Goal: Task Accomplishment & Management: Use online tool/utility

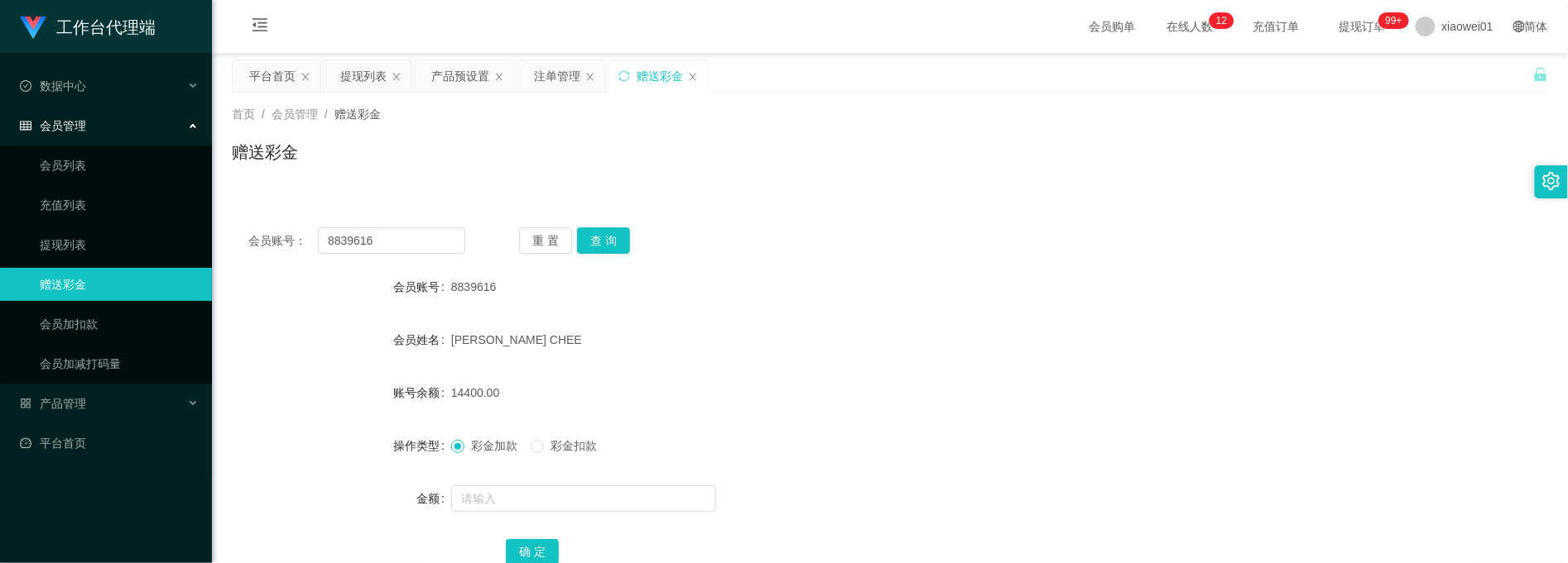
click at [0, 177] on html "工作台代理端 数据中心 会员管理 会员列表 充值列表 提现列表 赠送彩金 会员加扣款 会员加减打码量 产品管理 开奖记录 注单管理 产品列表 即时注单 产品预…" at bounding box center [784, 281] width 1568 height 563
type input "Jordan12345"
click at [600, 236] on button "查 询" at bounding box center [604, 240] width 53 height 26
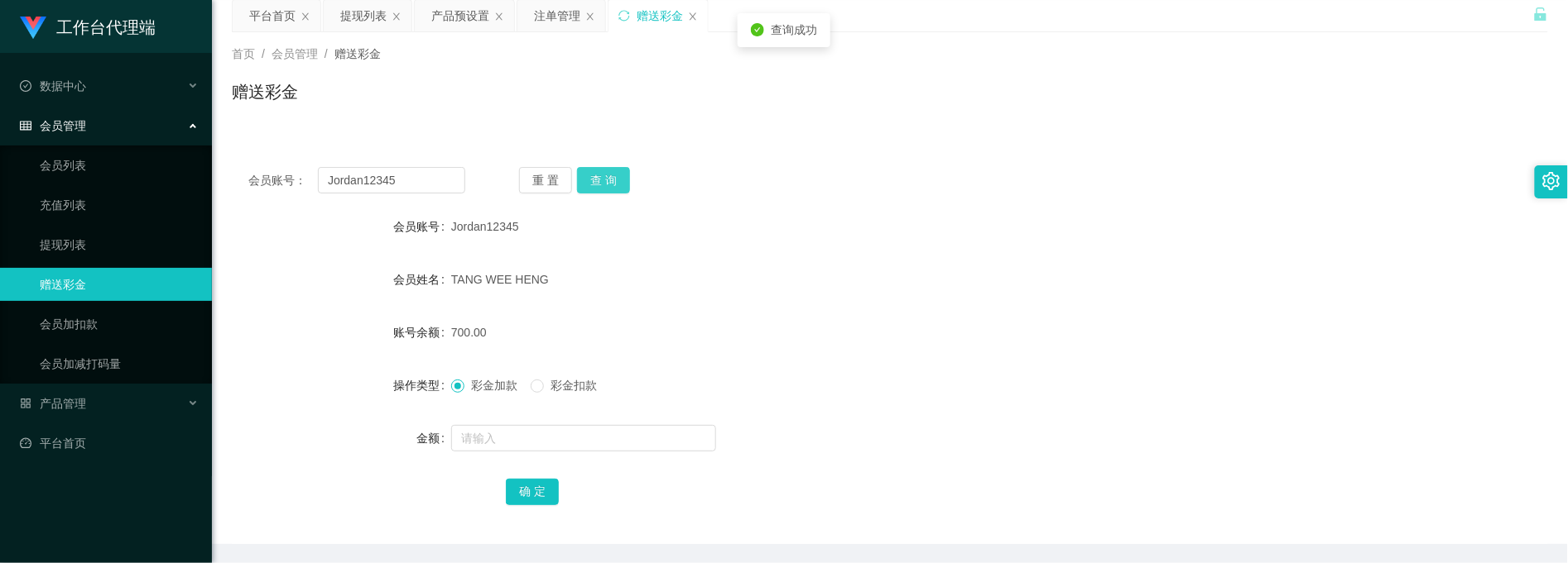
scroll to position [118, 0]
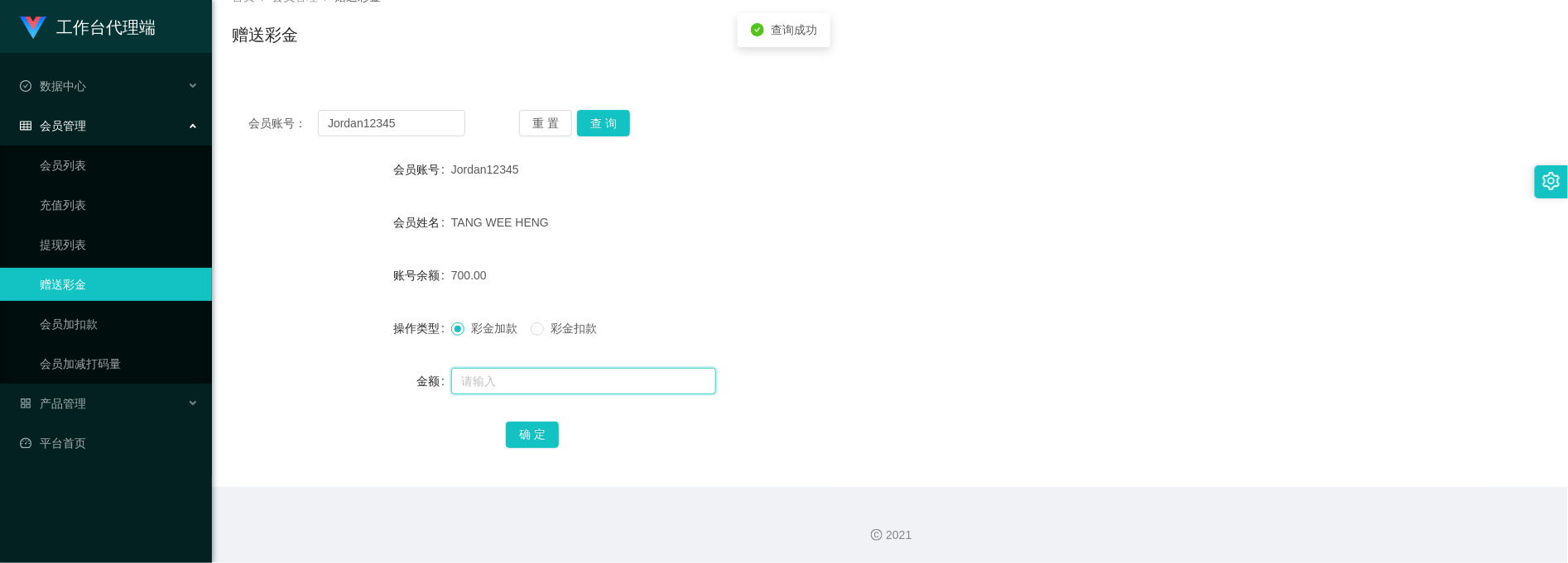
click at [557, 378] on input "text" at bounding box center [583, 381] width 265 height 26
type input "1000"
click at [530, 439] on button "确 定" at bounding box center [532, 435] width 53 height 26
click at [729, 249] on form "会员账号 Jordan12345 会员姓名 [PERSON_NAME] 账号余额 1700.00 操作类型 彩金加款 彩金扣款 金额 确 定" at bounding box center [890, 302] width 1316 height 298
click at [435, 106] on div "会员账号： Jordan12345 重 置 查 询 会员账号 Jordan12345 会员姓名 [PERSON_NAME] 账号余额 1700.00 操作类型…" at bounding box center [890, 290] width 1316 height 394
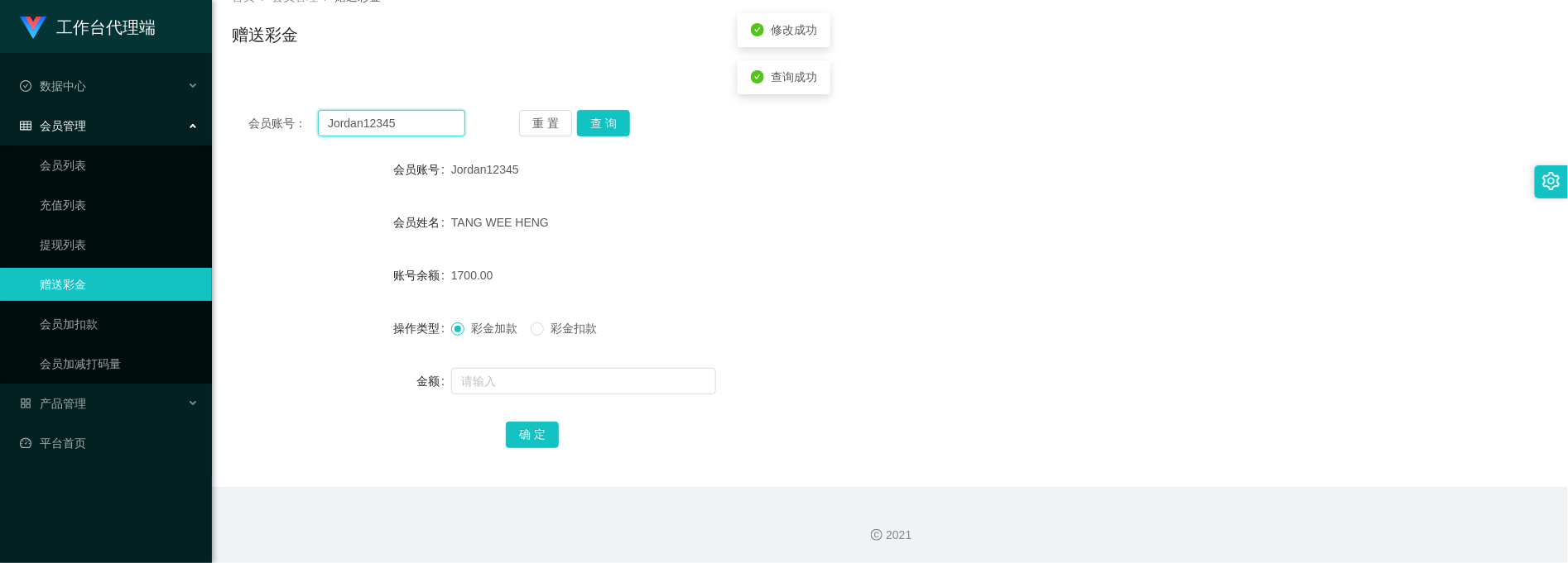
drag, startPoint x: 428, startPoint y: 114, endPoint x: -6, endPoint y: 109, distance: 434.0
click at [0, 109] on html "工作台代理端 数据中心 会员管理 会员列表 充值列表 提现列表 赠送彩金 会员加扣款 会员加减打码量 产品管理 开奖记录 注单管理 产品列表 即时注单 产品预…" at bounding box center [784, 281] width 1568 height 563
paste input "Huiqin"
type input "Huiqin"
click at [586, 124] on button "查 询" at bounding box center [604, 124] width 53 height 26
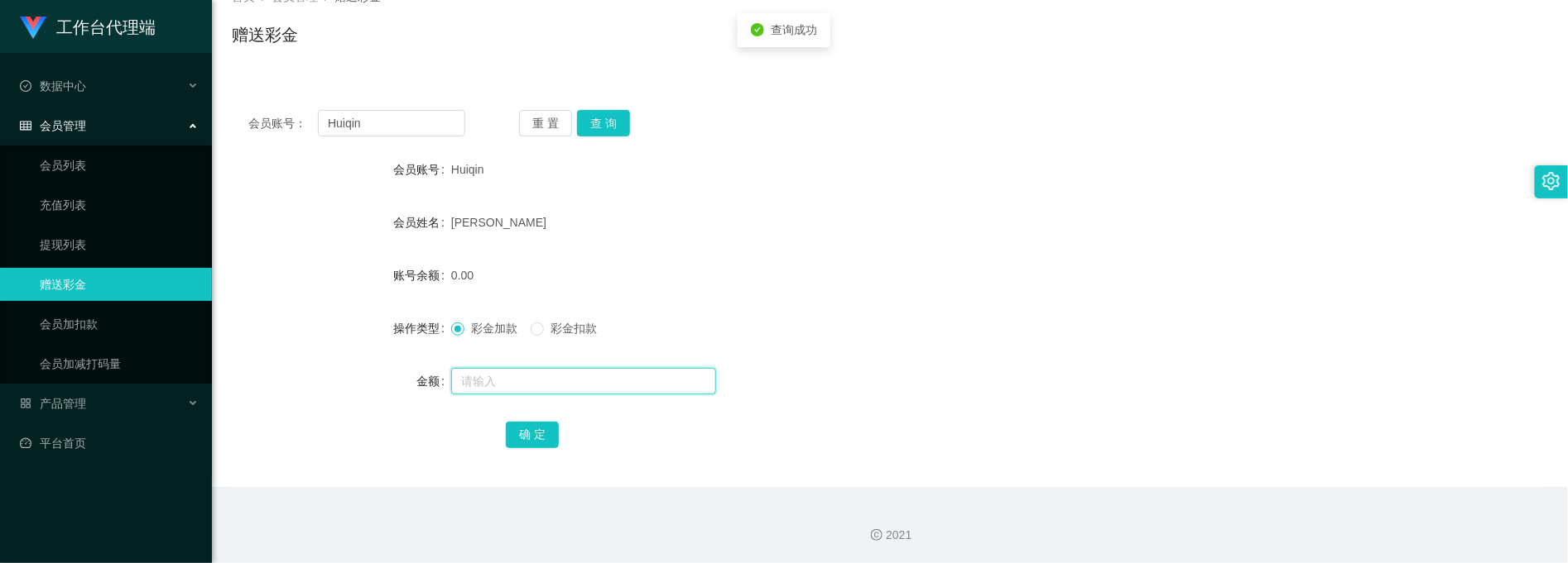
click at [538, 386] on input "text" at bounding box center [583, 381] width 265 height 26
type input "200"
click at [550, 435] on button "确 定" at bounding box center [532, 435] width 53 height 26
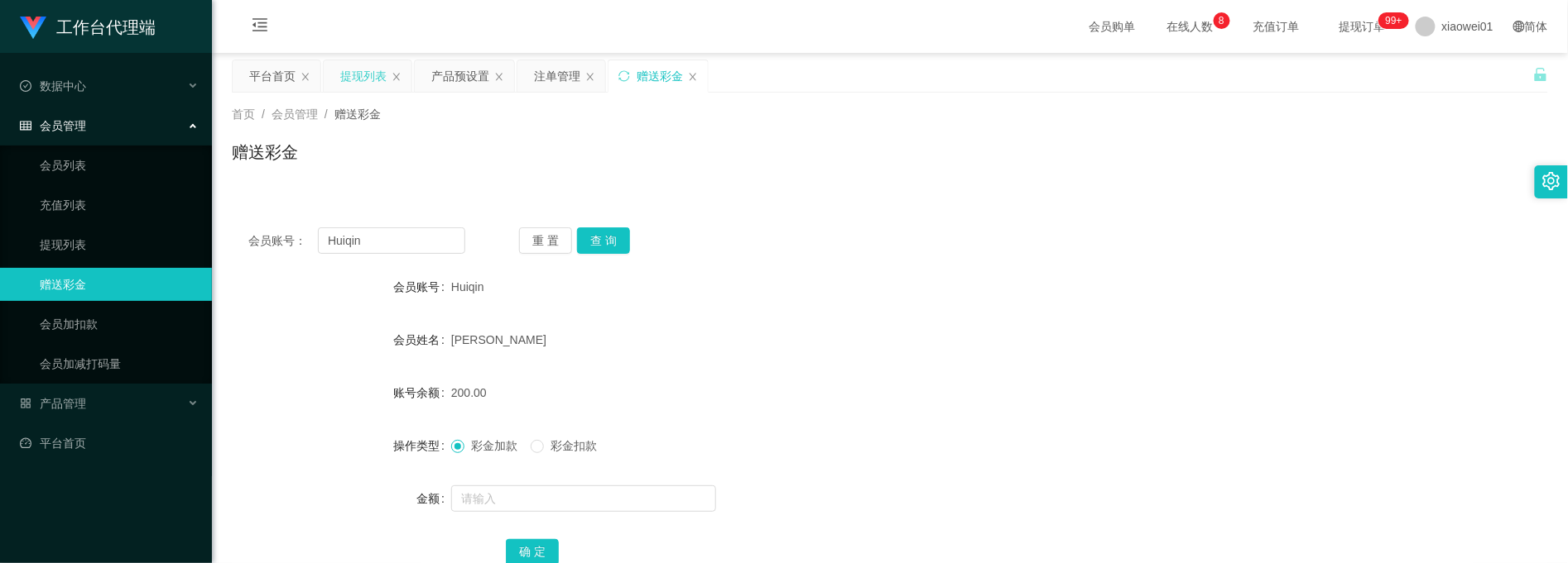
click at [362, 76] on div "提现列表" at bounding box center [363, 75] width 46 height 31
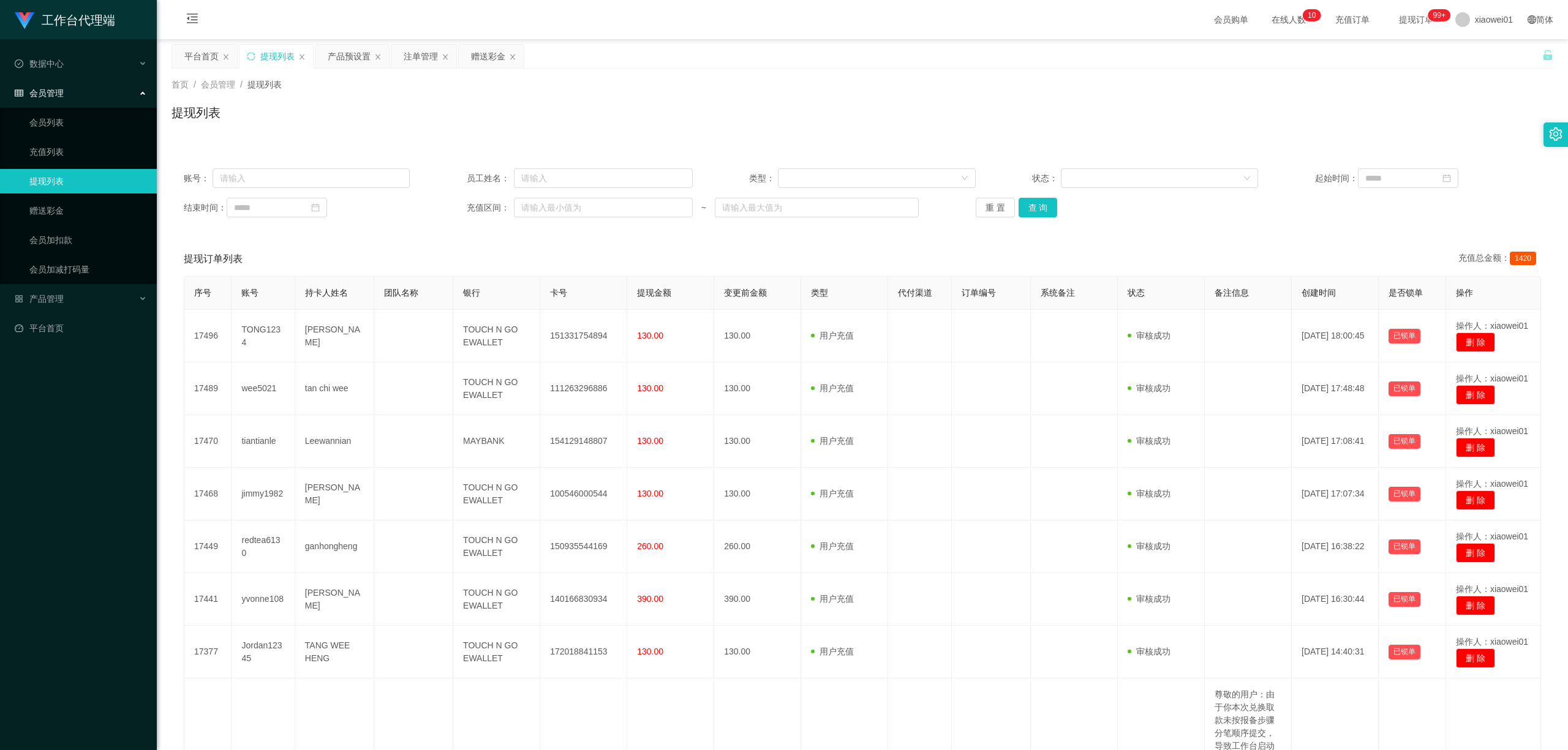
click at [1061, 213] on div "重 置 查 询" at bounding box center [1089, 207] width 226 height 20
click at [1049, 211] on button "查 询" at bounding box center [1038, 207] width 39 height 20
click at [474, 59] on div "赠送彩金" at bounding box center [488, 56] width 34 height 23
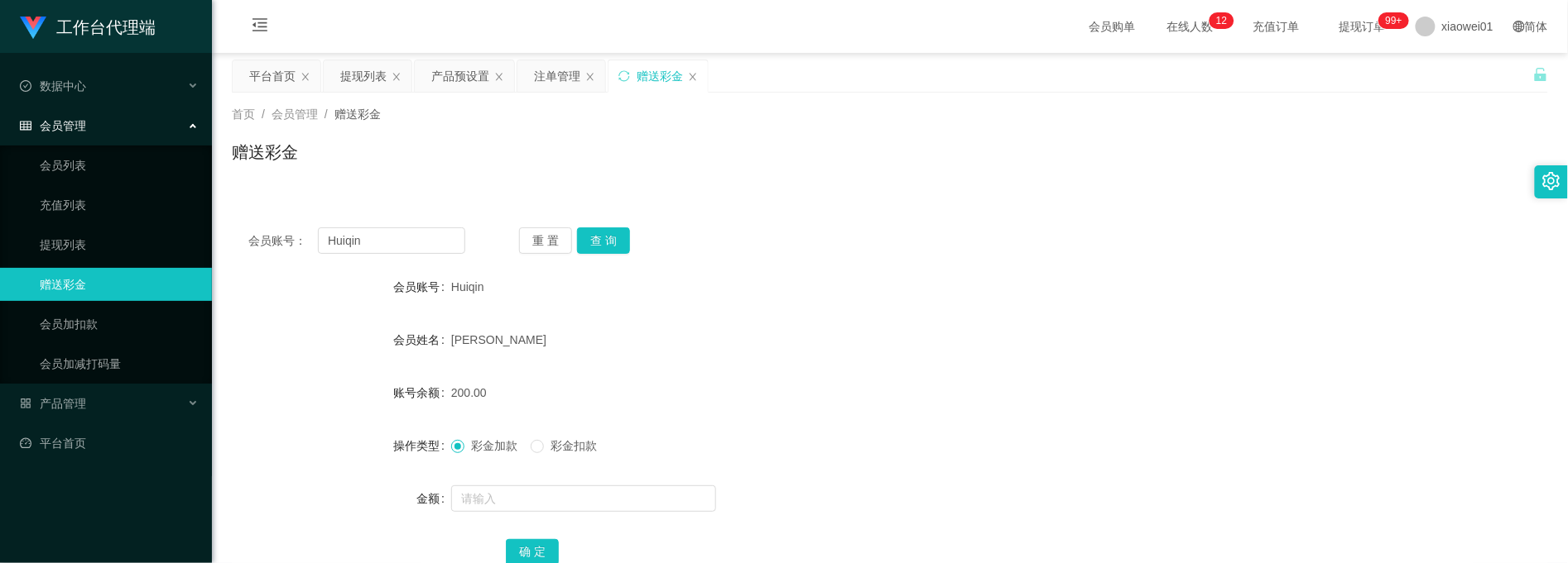
click at [1004, 126] on div "首页 / 会员管理 / 赠送彩金 / 赠送彩金" at bounding box center [890, 141] width 1316 height 72
click at [402, 223] on div "会员账号： Huiqin 重 置 查 询 会员账号 Huiqin 会员姓名 [PERSON_NAME] 账号余额 200.00 操作类型 彩金加款 彩金扣款 …" at bounding box center [890, 408] width 1316 height 394
click at [612, 230] on button "查 询" at bounding box center [604, 240] width 53 height 26
click at [356, 77] on div "提现列表" at bounding box center [363, 75] width 46 height 31
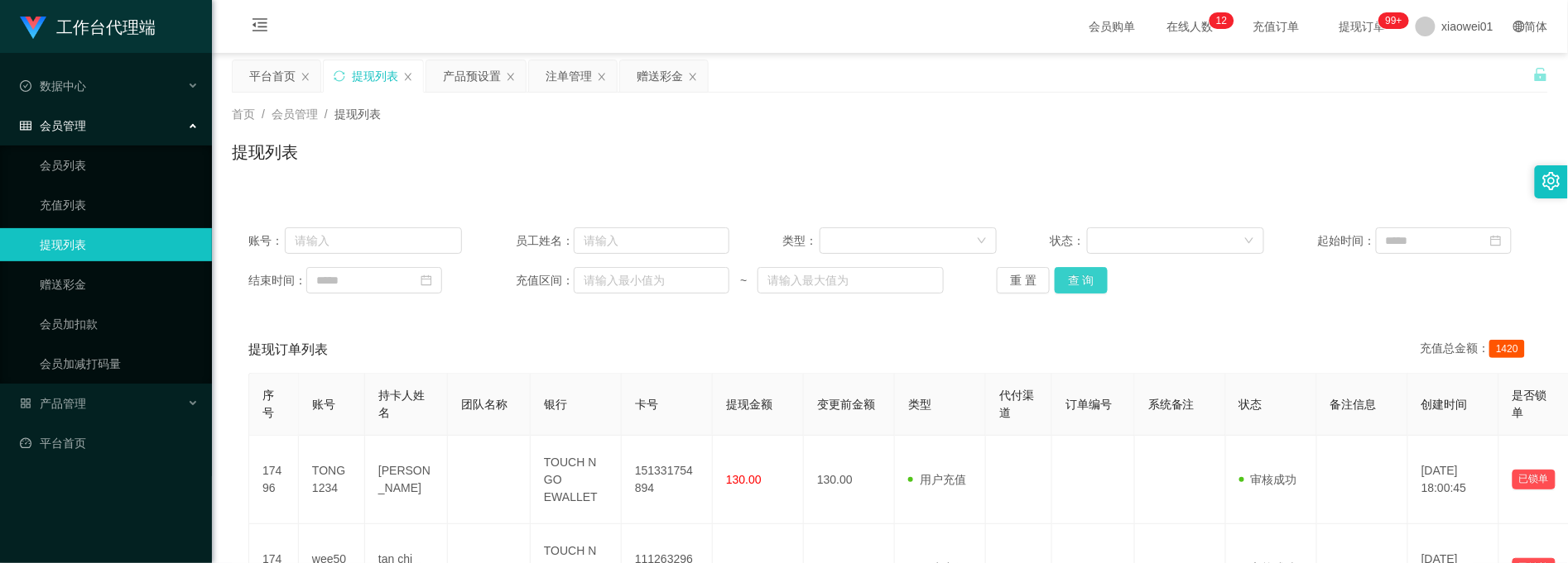
click at [1066, 291] on button "查 询" at bounding box center [1081, 280] width 53 height 26
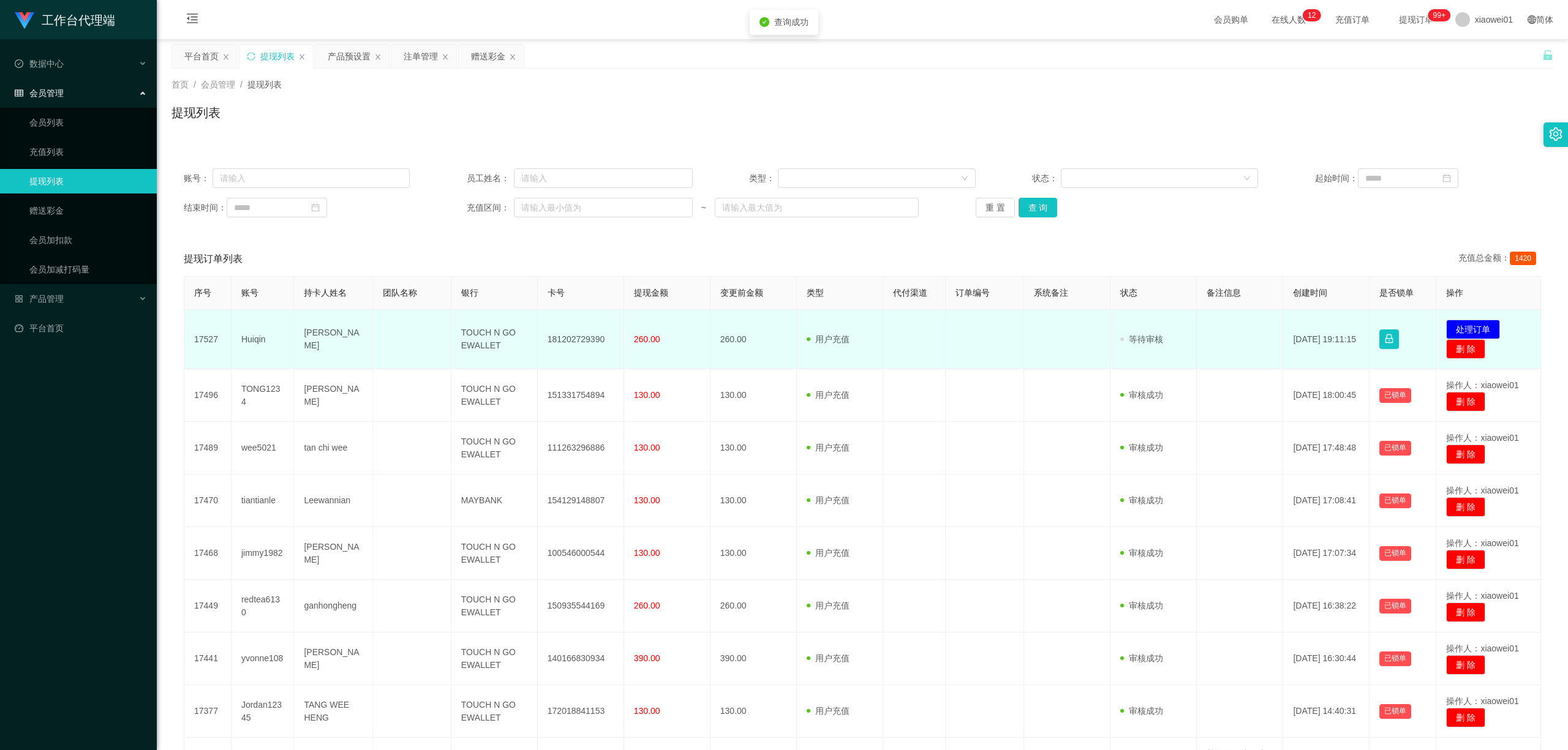
click at [587, 324] on td "181202729390" at bounding box center [581, 339] width 87 height 59
copy td "181202729390"
click at [1160, 321] on button "处理订单" at bounding box center [1472, 329] width 54 height 20
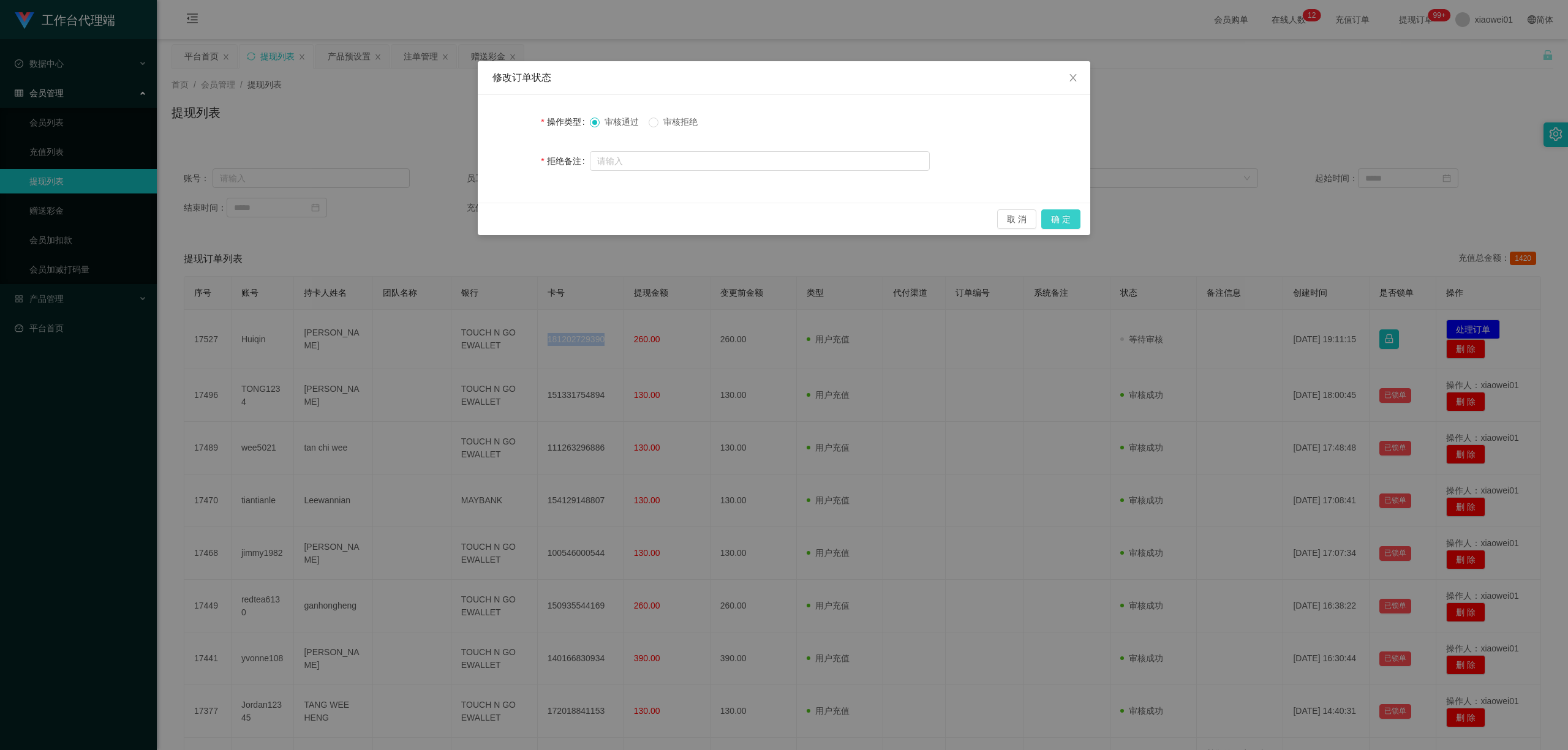
click at [1077, 221] on button "确 定" at bounding box center [1061, 219] width 39 height 20
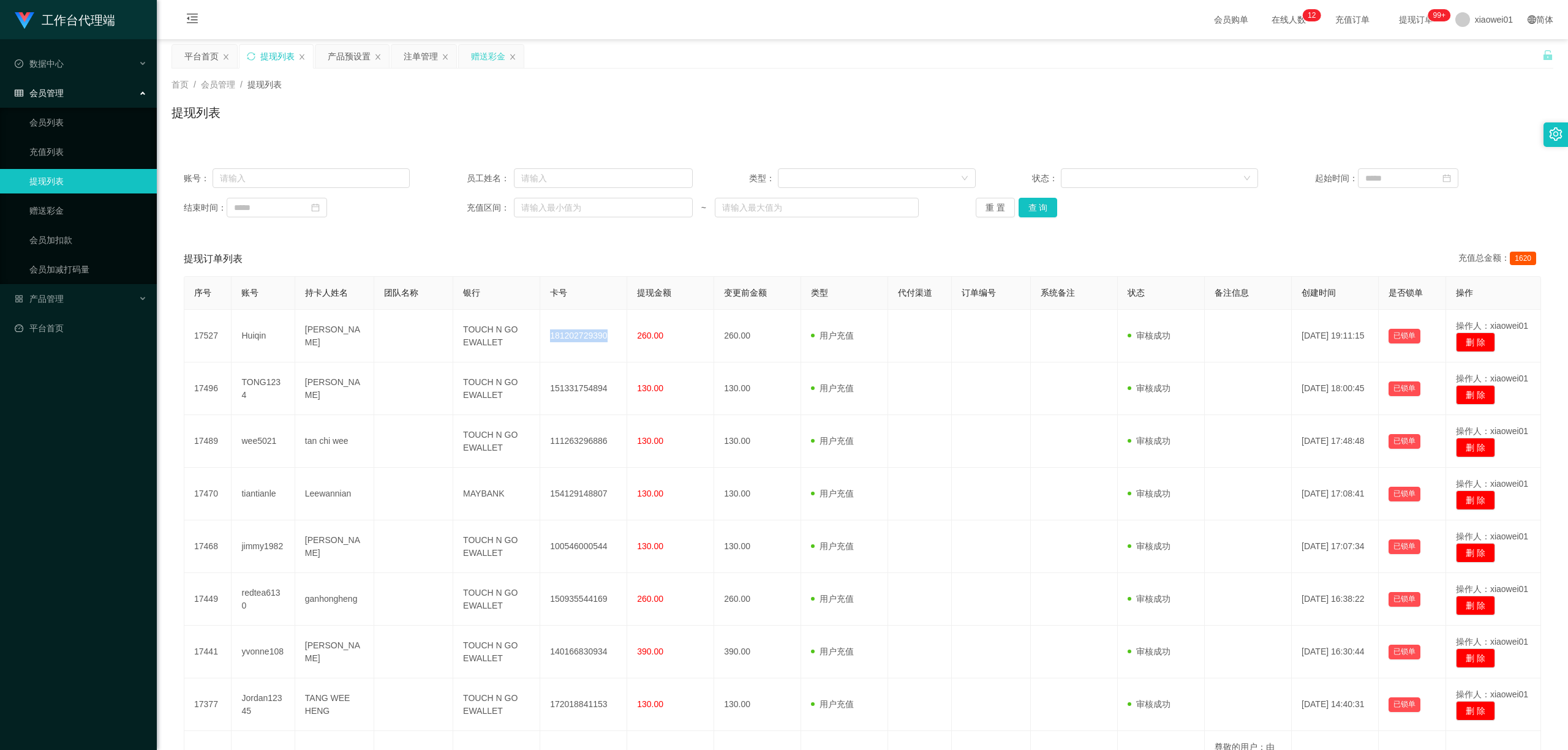
click at [463, 59] on div "赠送彩金" at bounding box center [491, 56] width 65 height 23
click at [473, 57] on div "赠送彩金" at bounding box center [488, 56] width 34 height 23
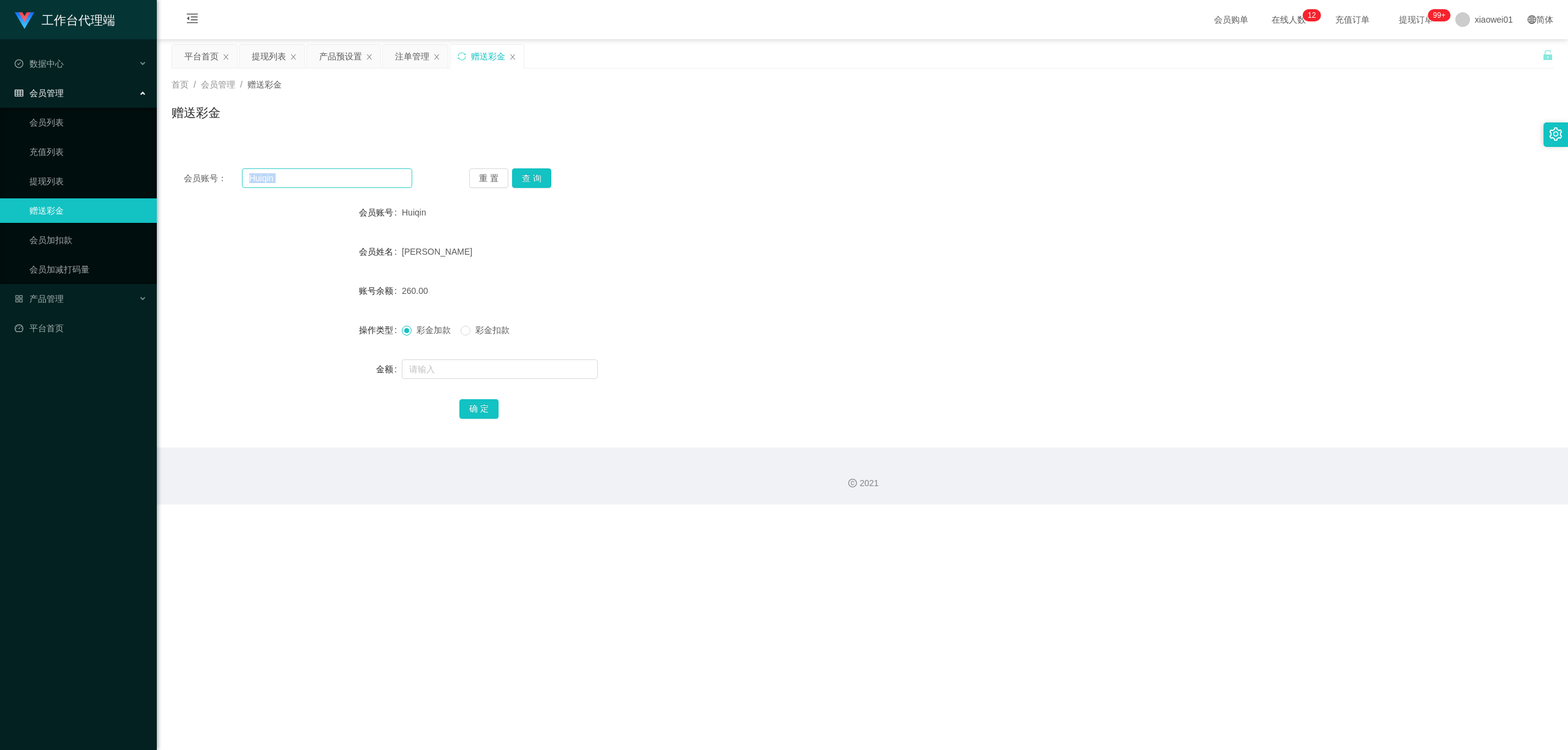
drag, startPoint x: 333, startPoint y: 190, endPoint x: 326, endPoint y: 185, distance: 8.6
click at [326, 185] on div "会员账号： Huiqin 重 置 查 询 会员账号 Huiqin 会员姓名 [PERSON_NAME] 账号余额 260.00 操作类型 彩金加款 彩金扣款 …" at bounding box center [862, 302] width 1382 height 292
drag, startPoint x: 325, startPoint y: 183, endPoint x: 111, endPoint y: 163, distance: 214.9
click at [111, 163] on section "工作台代理端 数据中心 会员管理 会员列表 充值列表 提现列表 赠送彩金 会员加扣款 会员加减打码量 产品管理 开奖记录 注单管理 产品列表 即时注单 产品预…" at bounding box center [784, 252] width 1568 height 504
paste input "38333937"
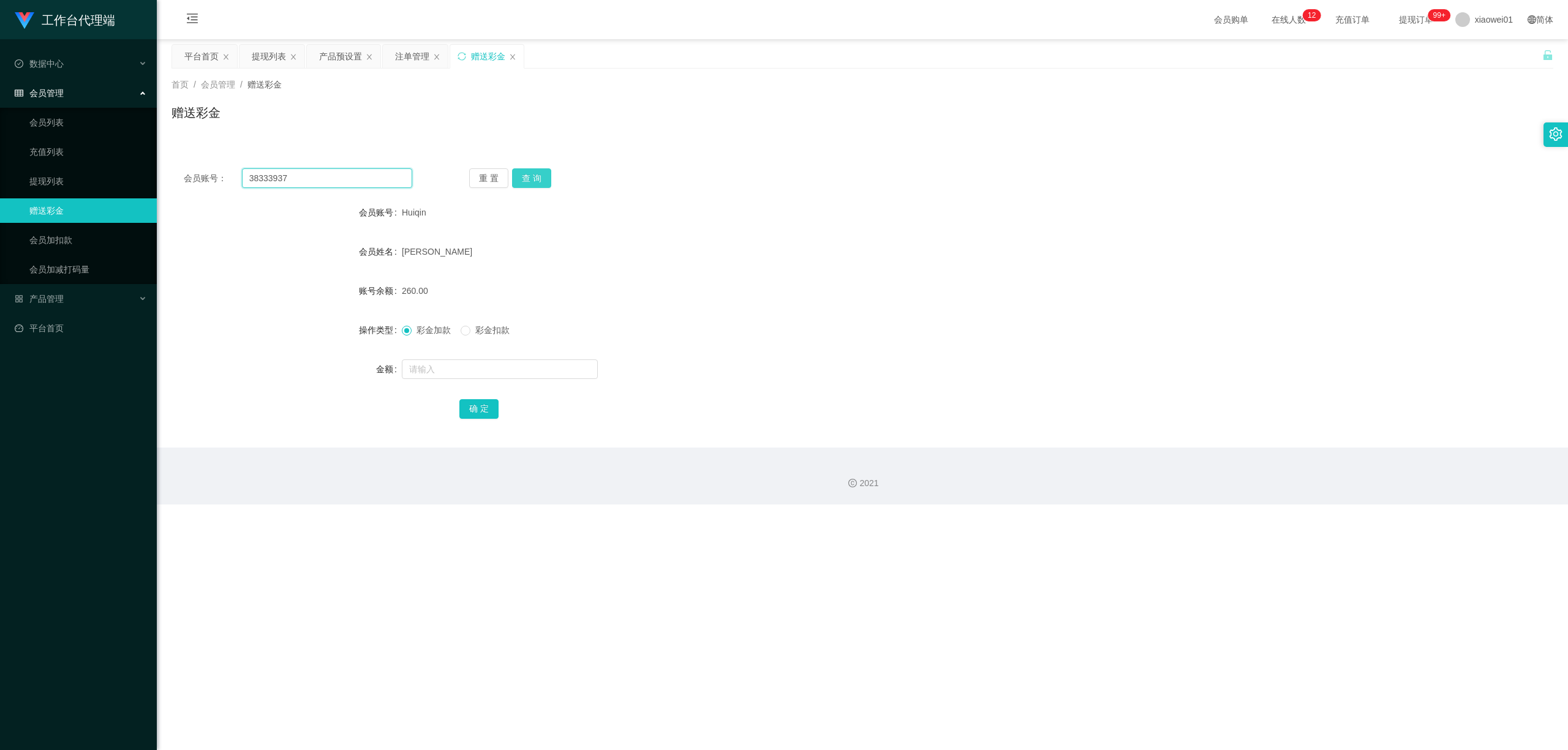
type input "38333937"
click at [532, 174] on button "查 询" at bounding box center [531, 178] width 39 height 20
click at [474, 371] on input "text" at bounding box center [500, 369] width 196 height 20
type input "30"
click at [453, 405] on div "确 定" at bounding box center [862, 408] width 1382 height 24
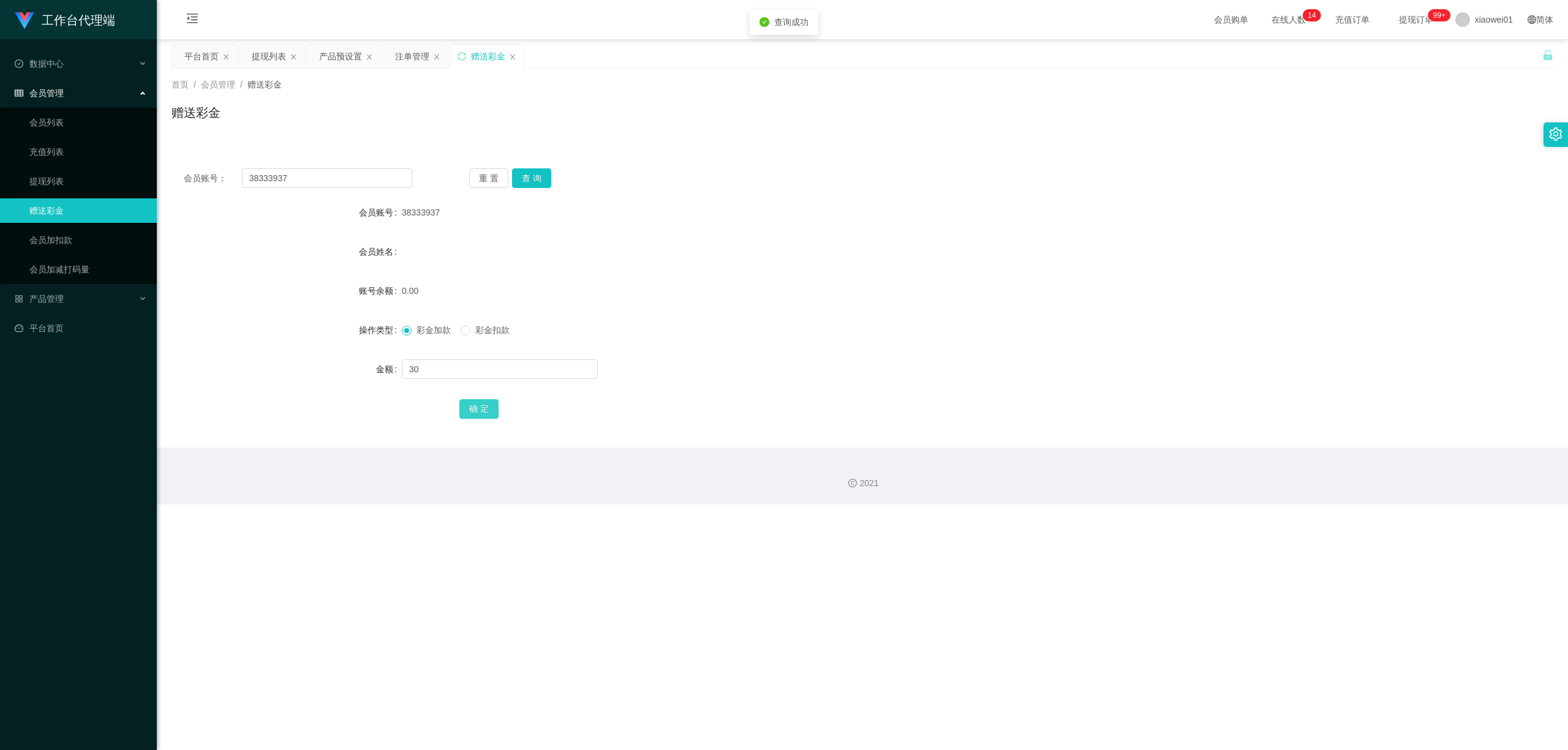
click at [469, 407] on button "确 定" at bounding box center [479, 409] width 39 height 20
click at [333, 43] on main "关闭左侧 关闭右侧 关闭其它 刷新页面 平台首页 提现列表 产品预设置 注单管理 赠送彩金 首页 / 会员管理 / 赠送彩金 / 赠送彩金 会员账号： 383…" at bounding box center [862, 243] width 1411 height 408
click at [334, 59] on div "产品预设置" at bounding box center [340, 56] width 43 height 23
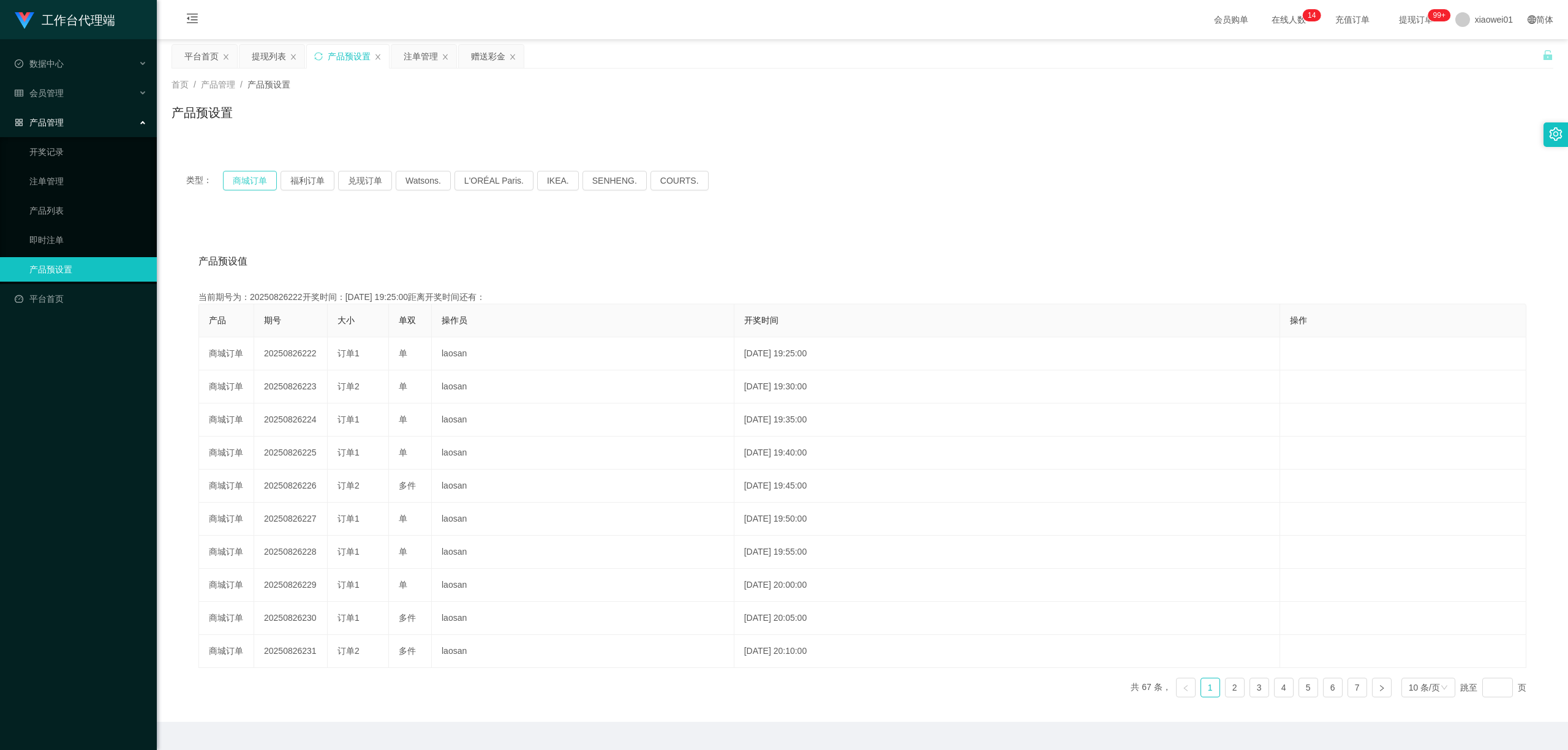
click at [242, 183] on button "商城订单" at bounding box center [249, 181] width 54 height 20
click at [496, 54] on div "赠送彩金" at bounding box center [488, 56] width 34 height 23
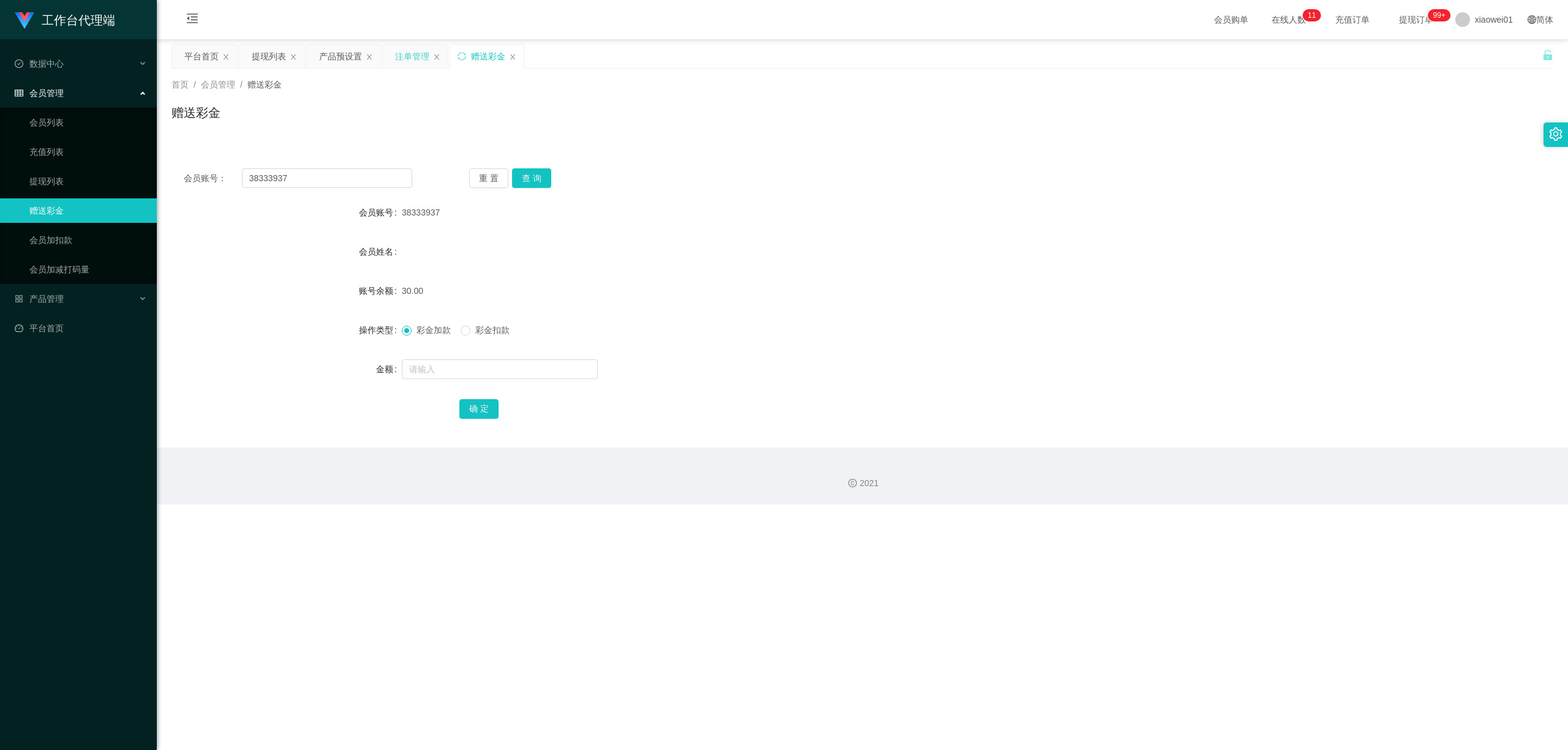
click at [412, 50] on div "注单管理" at bounding box center [412, 56] width 34 height 23
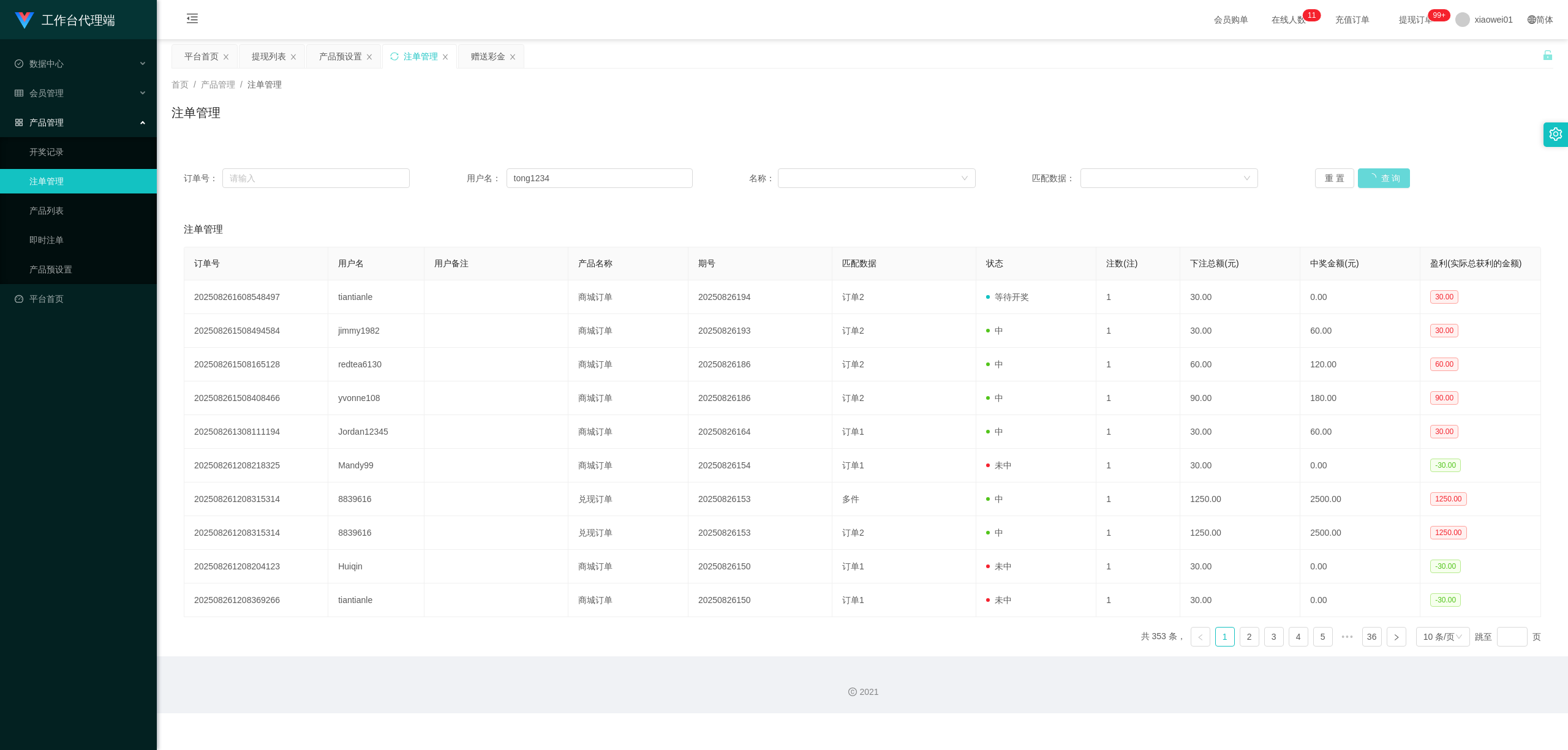
click at [1160, 172] on div "重 置 查 询" at bounding box center [1428, 178] width 226 height 20
click at [1160, 172] on div "重 置 查 询" at bounding box center [1428, 178] width 226 height 20
drag, startPoint x: 611, startPoint y: 179, endPoint x: 357, endPoint y: 151, distance: 255.5
click at [427, 165] on div "订单号： 用户名： tong1234 名称： 匹配数据： 重 置 查 询" at bounding box center [862, 178] width 1382 height 44
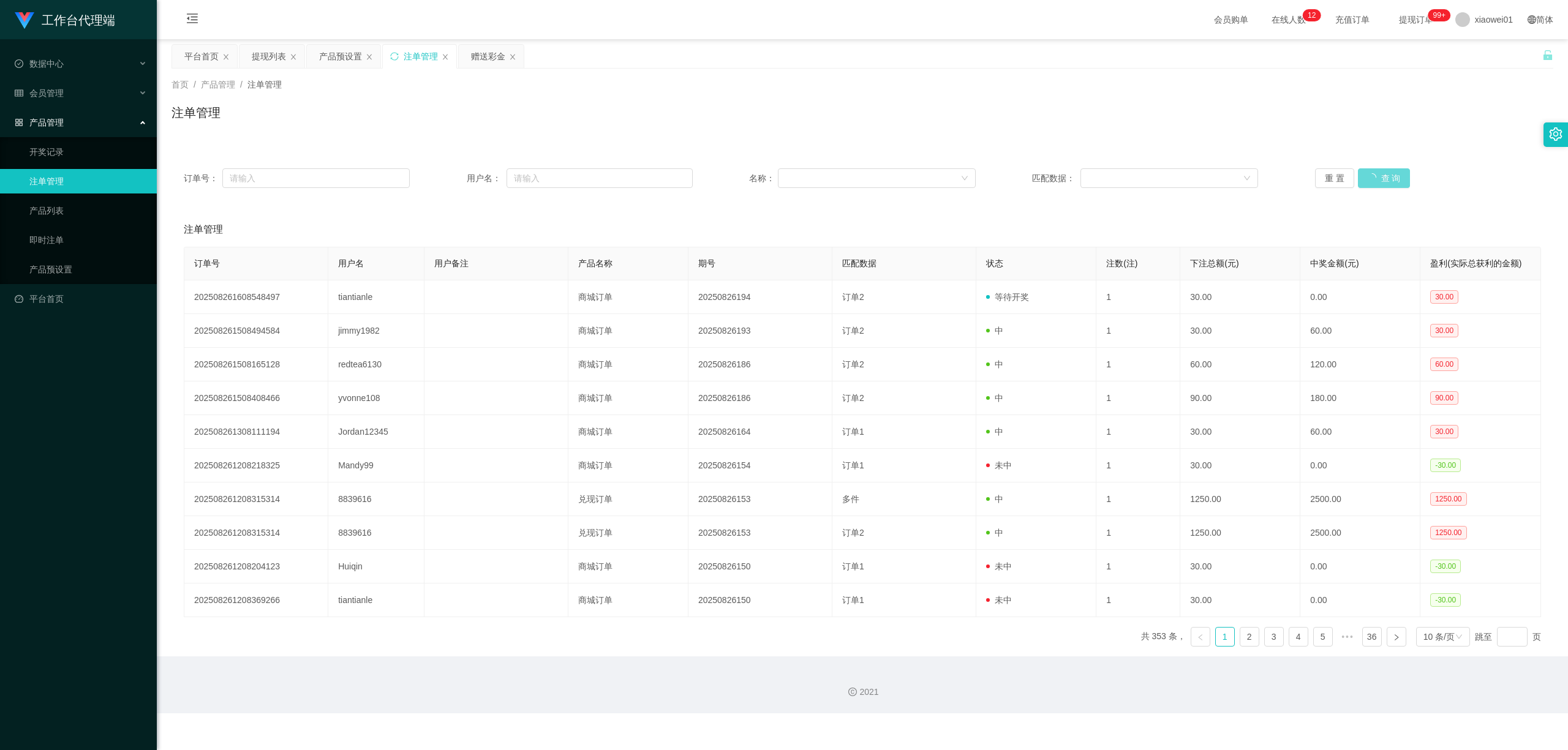
click at [1160, 174] on div "重 置 查 询" at bounding box center [1428, 178] width 226 height 20
click at [491, 62] on div "赠送彩金" at bounding box center [488, 56] width 34 height 23
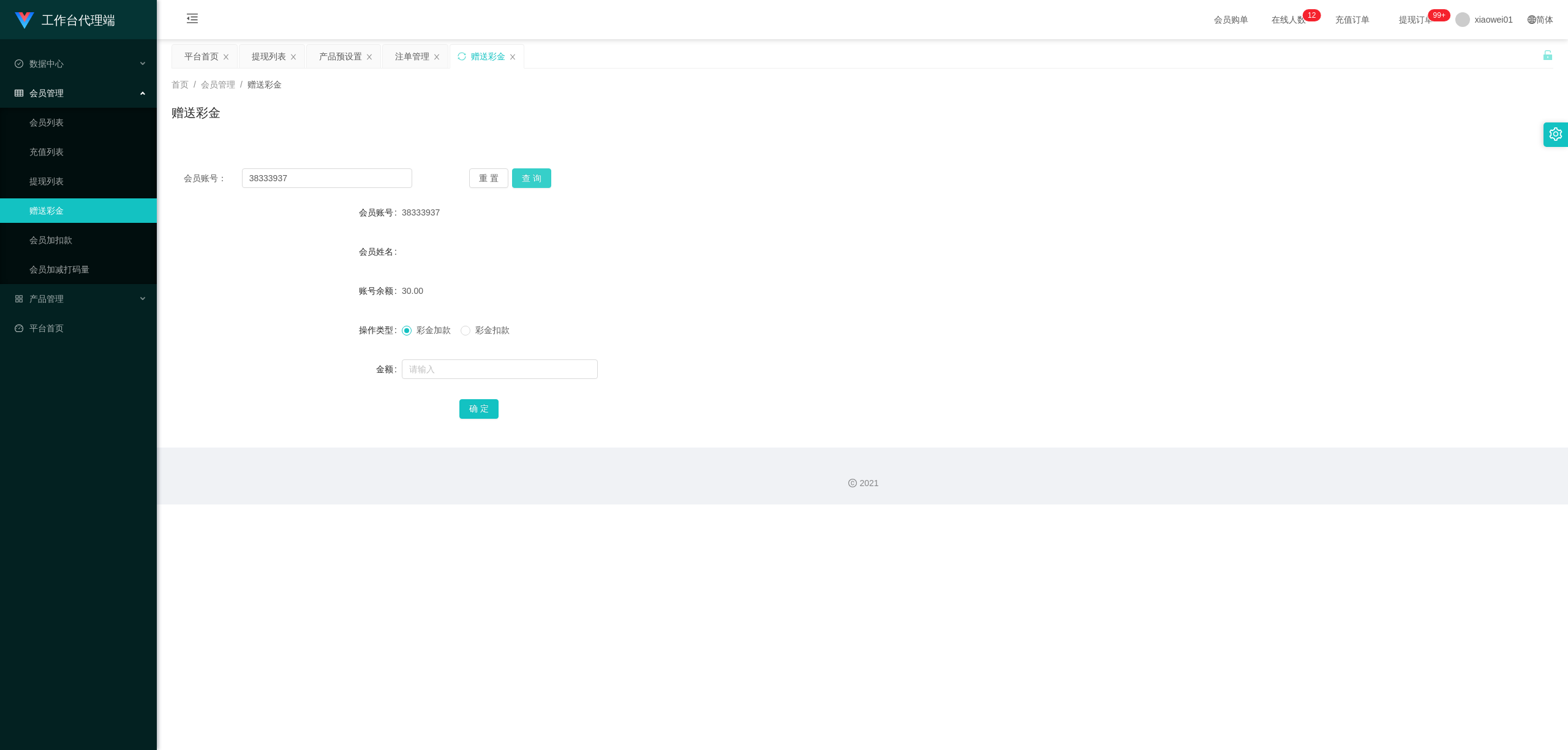
click at [530, 175] on button "查 询" at bounding box center [531, 178] width 39 height 20
click at [531, 175] on button "查 询" at bounding box center [531, 178] width 39 height 20
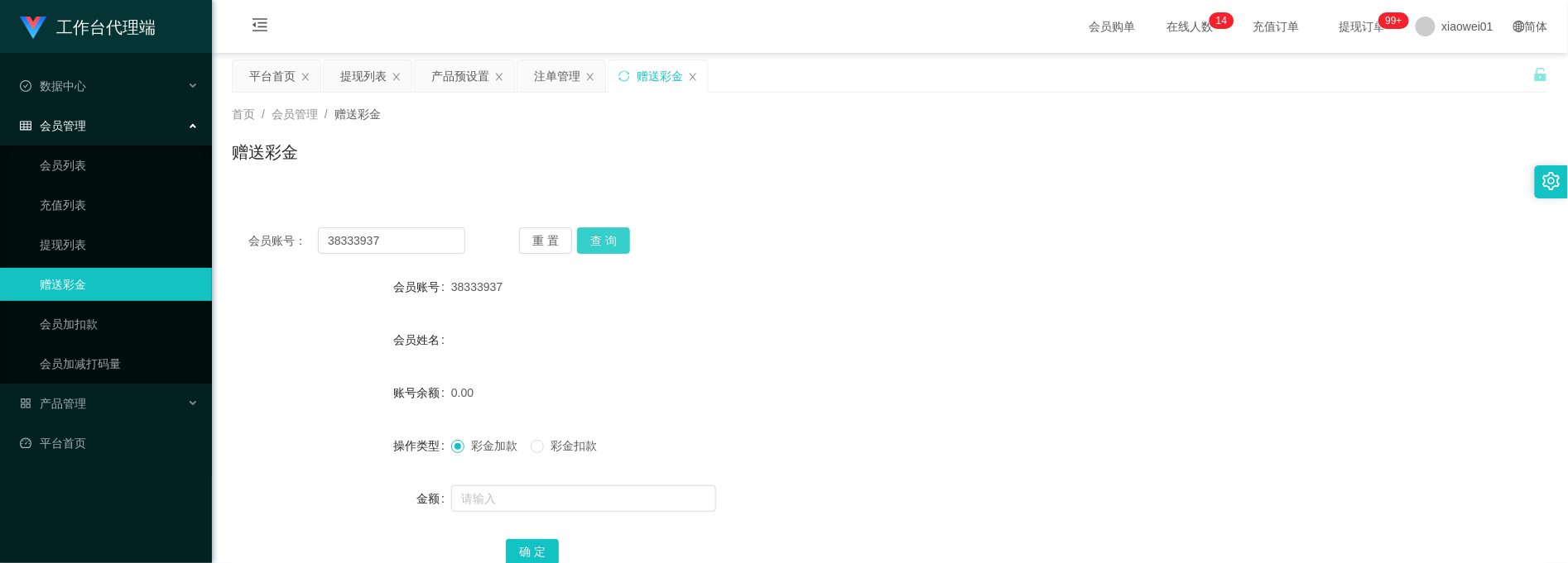
drag, startPoint x: 600, startPoint y: 240, endPoint x: 607, endPoint y: 262, distance: 23.1
click at [601, 240] on button "查 询" at bounding box center [604, 240] width 53 height 26
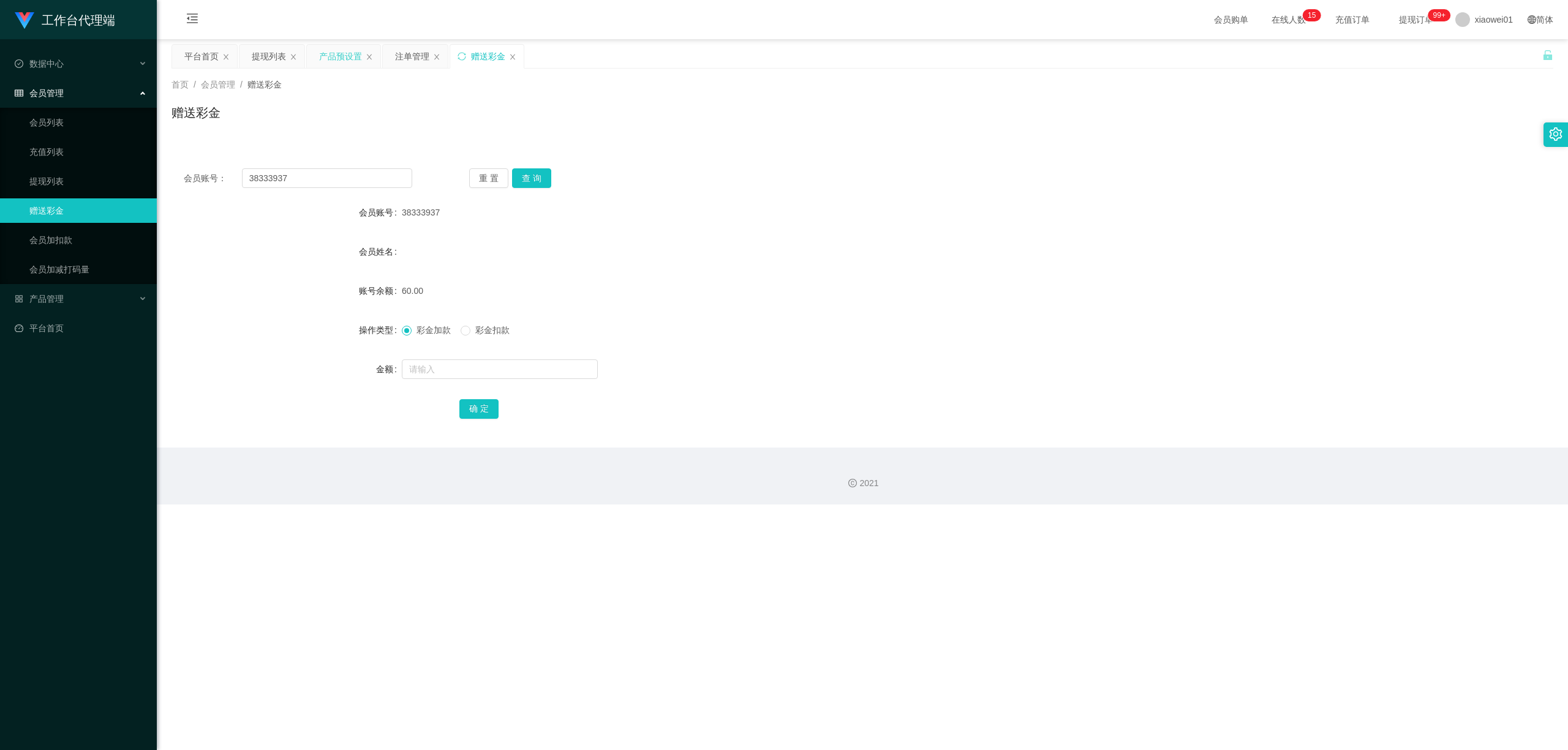
click at [318, 52] on div "产品预设置" at bounding box center [343, 56] width 73 height 23
click at [258, 61] on div "提现列表" at bounding box center [269, 56] width 34 height 23
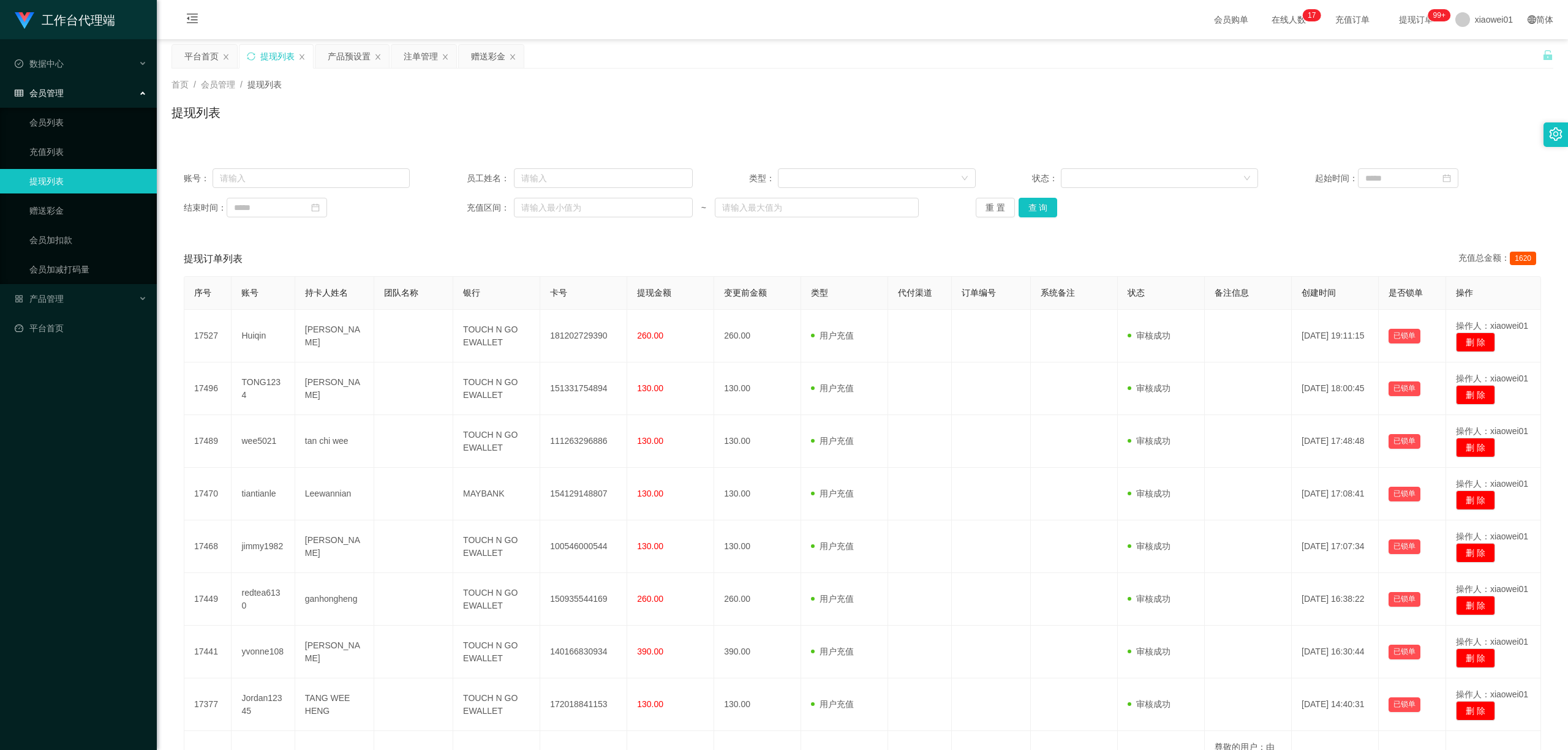
click at [1059, 203] on div "重 置 查 询" at bounding box center [1089, 207] width 226 height 20
click at [1049, 204] on button "查 询" at bounding box center [1038, 207] width 39 height 20
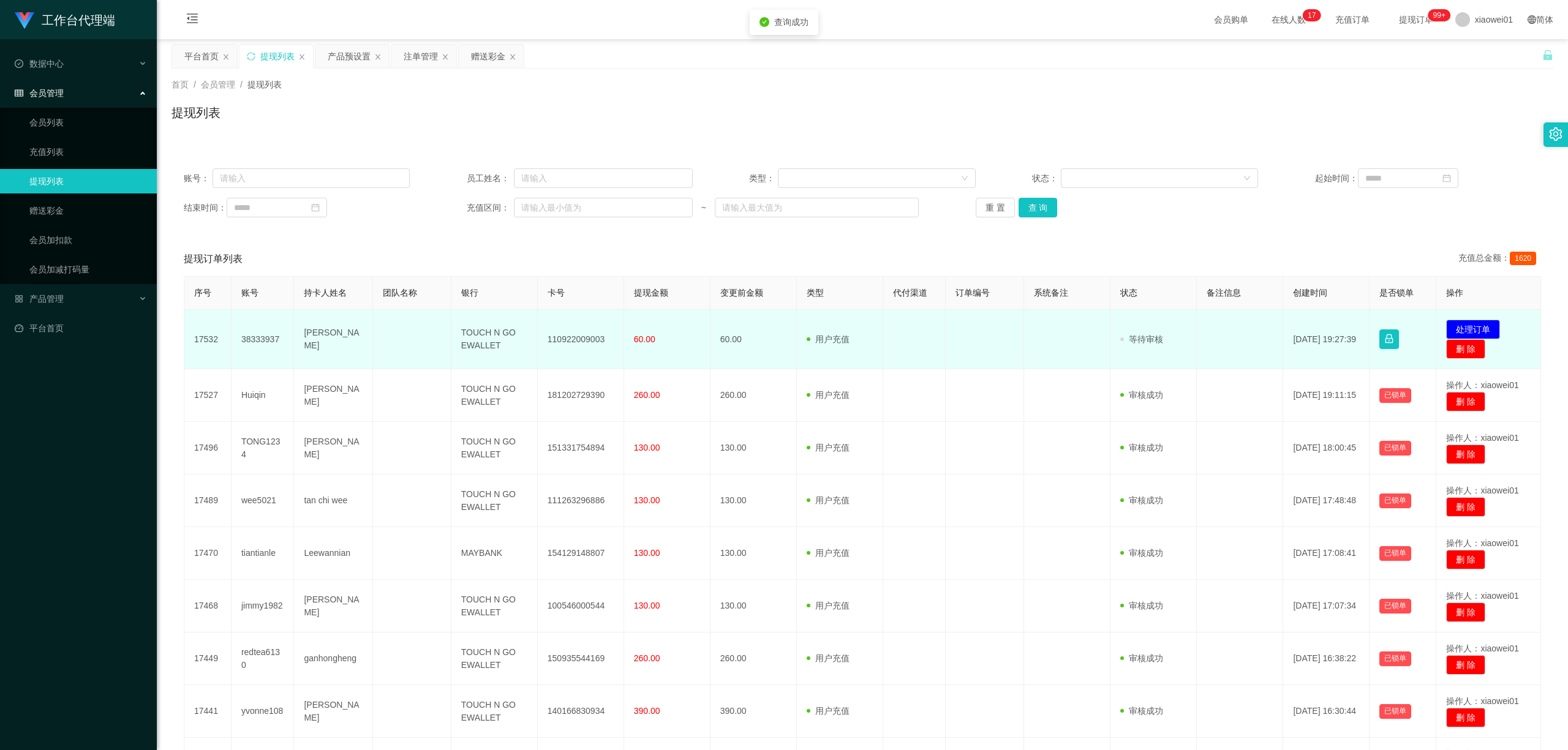
click at [554, 345] on td "110922009003" at bounding box center [581, 339] width 87 height 59
click at [556, 345] on td "110922009003" at bounding box center [581, 339] width 87 height 59
copy td "110922009003"
click at [1160, 324] on button "处理订单" at bounding box center [1472, 329] width 54 height 20
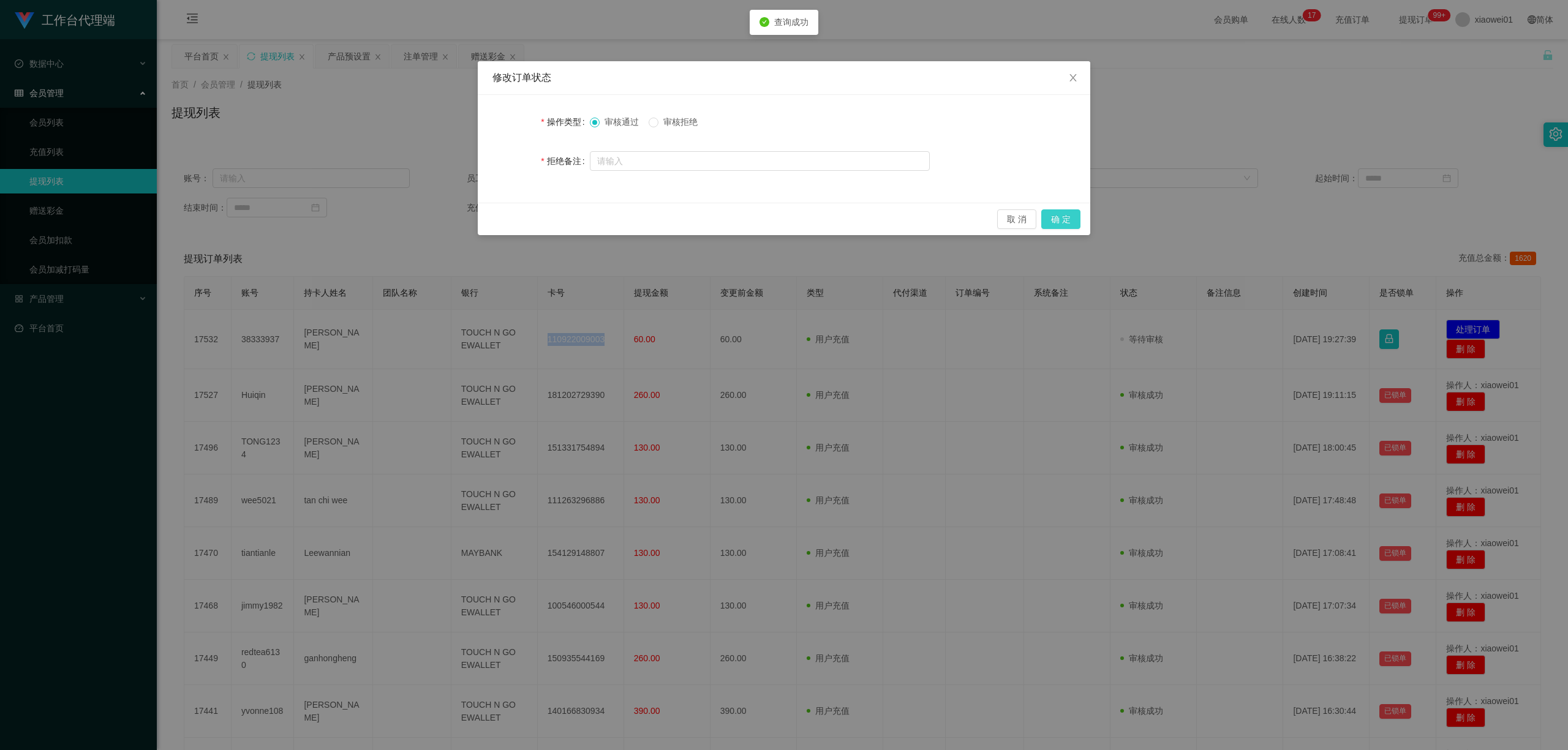
click at [1077, 217] on button "确 定" at bounding box center [1061, 219] width 39 height 20
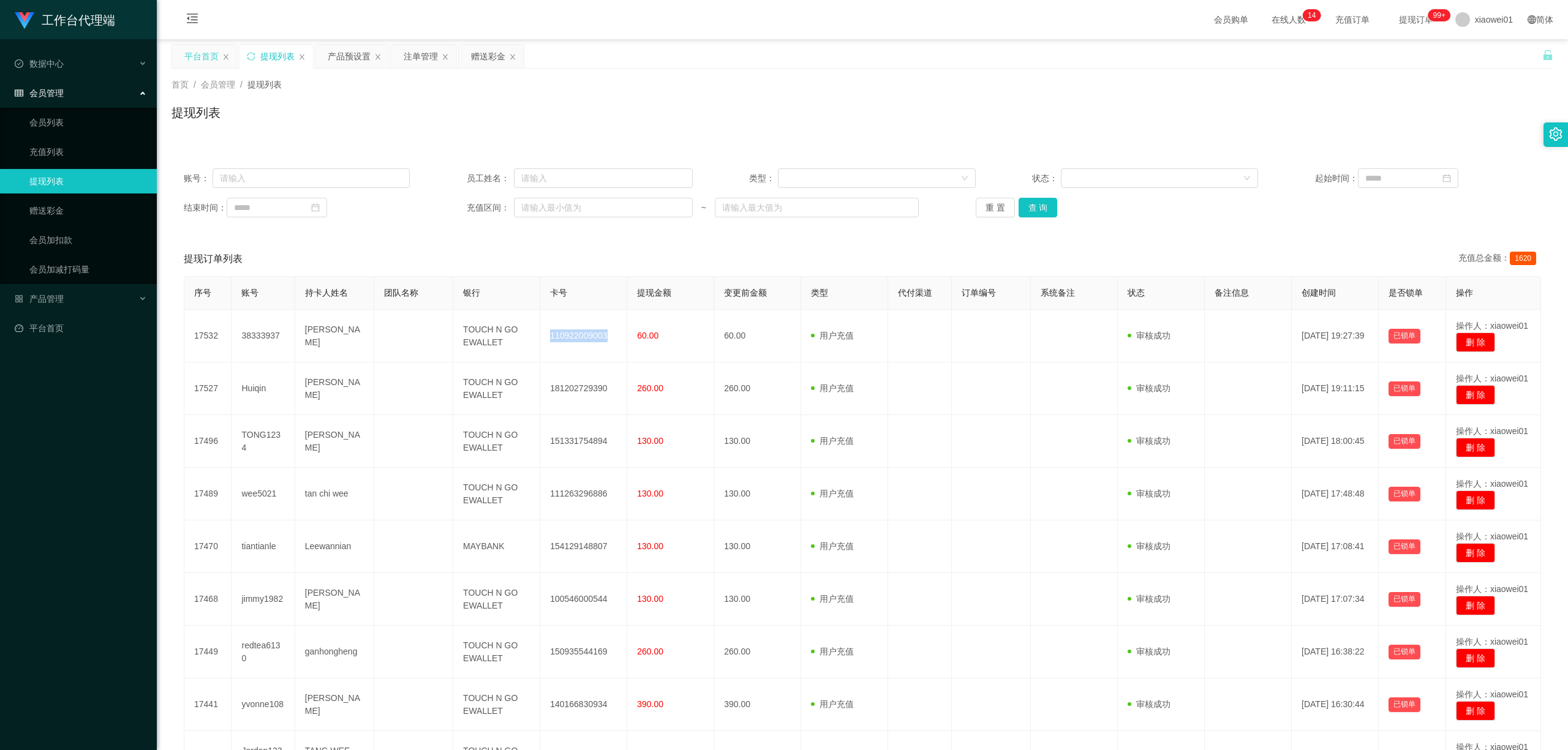
click at [189, 57] on div "平台首页" at bounding box center [201, 56] width 34 height 23
